Goal: Task Accomplishment & Management: Manage account settings

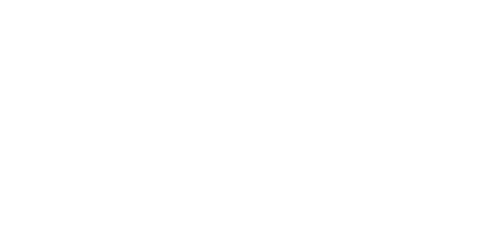
select select "*"
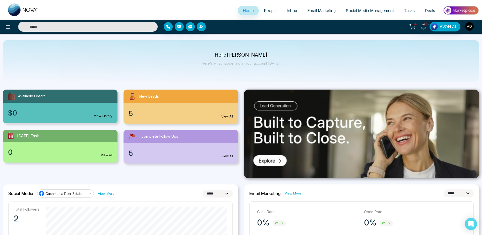
click at [470, 27] on img "button" at bounding box center [469, 26] width 9 height 9
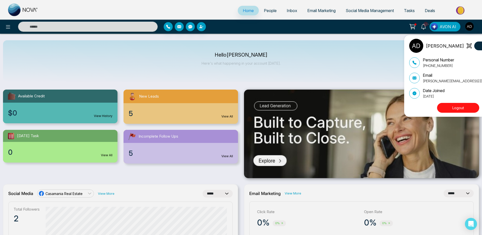
click at [471, 26] on div "Adnan Update Personal Number +919616174444 Email adnan@mmnovatech.com Date Join…" at bounding box center [241, 117] width 482 height 235
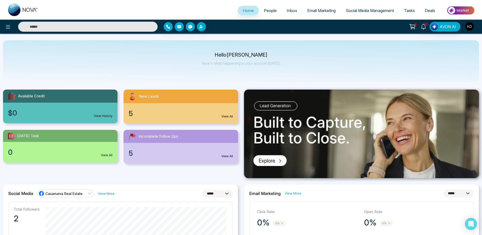
click at [471, 26] on img "button" at bounding box center [469, 26] width 9 height 9
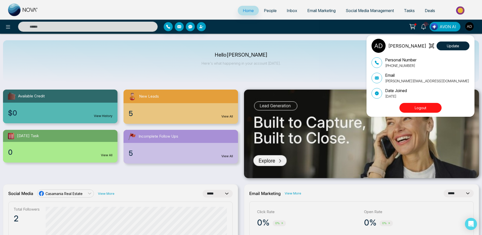
click at [405, 104] on button "Logout" at bounding box center [421, 108] width 42 height 10
